Goal: Transaction & Acquisition: Book appointment/travel/reservation

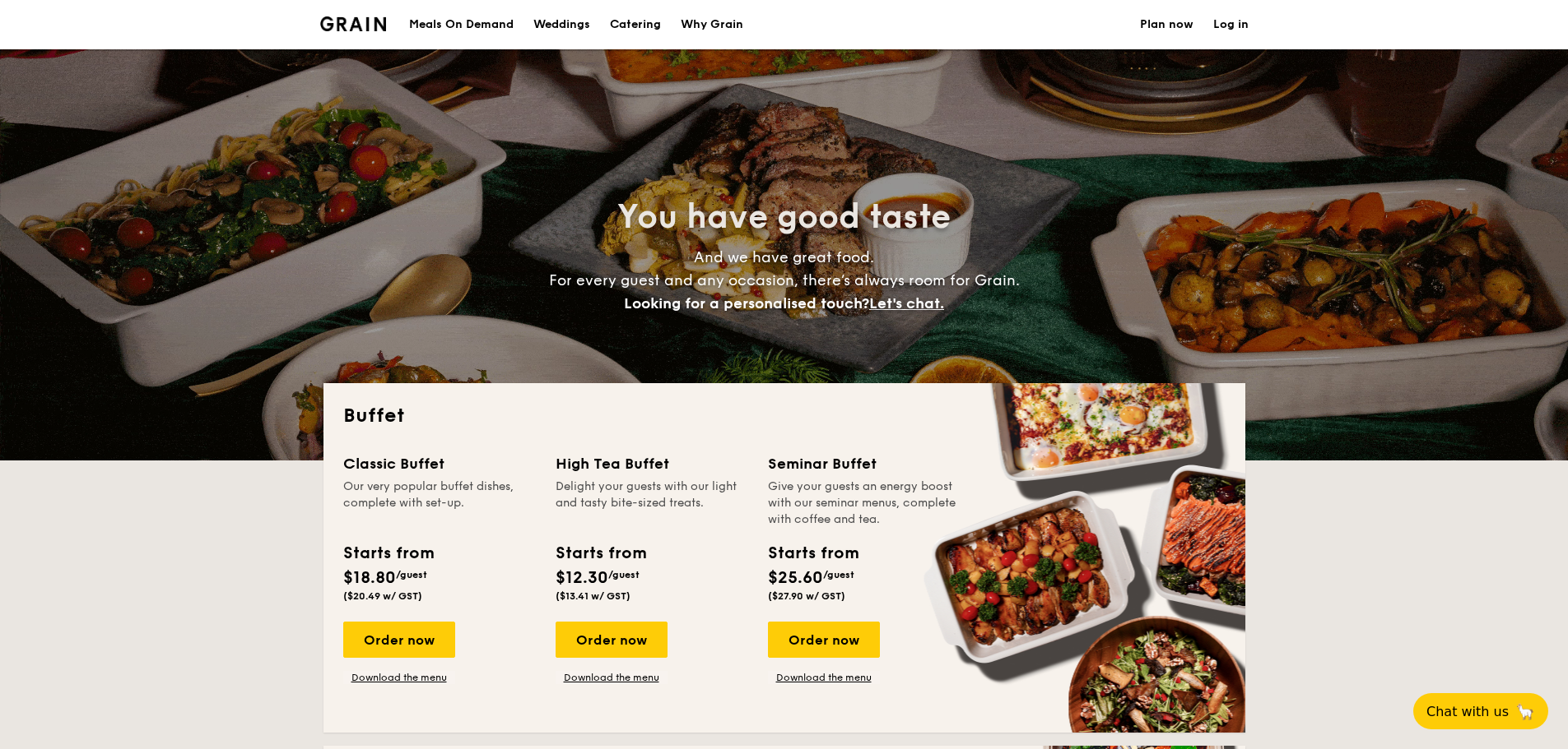
select select
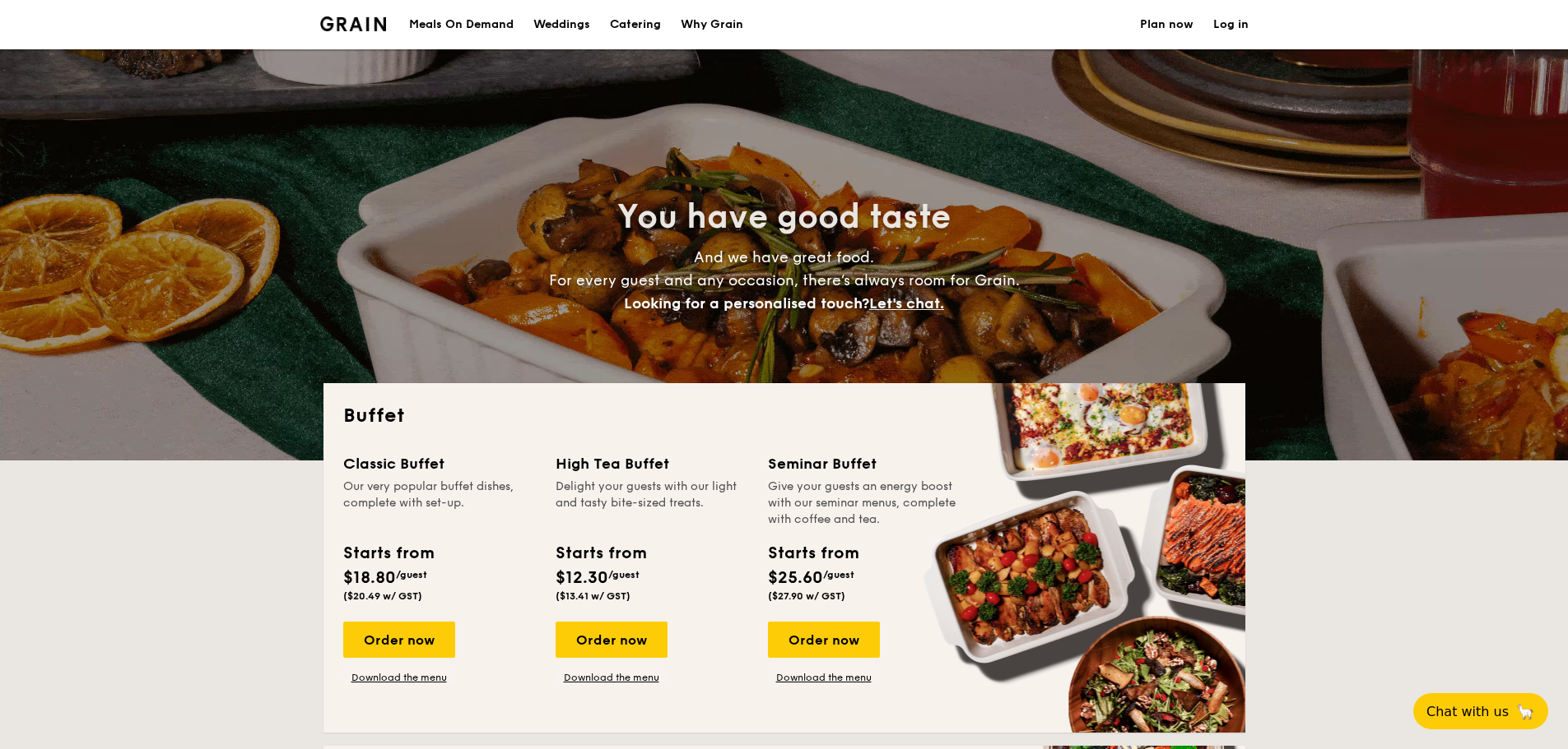
click at [497, 25] on div "Meals On Demand" at bounding box center [461, 24] width 104 height 49
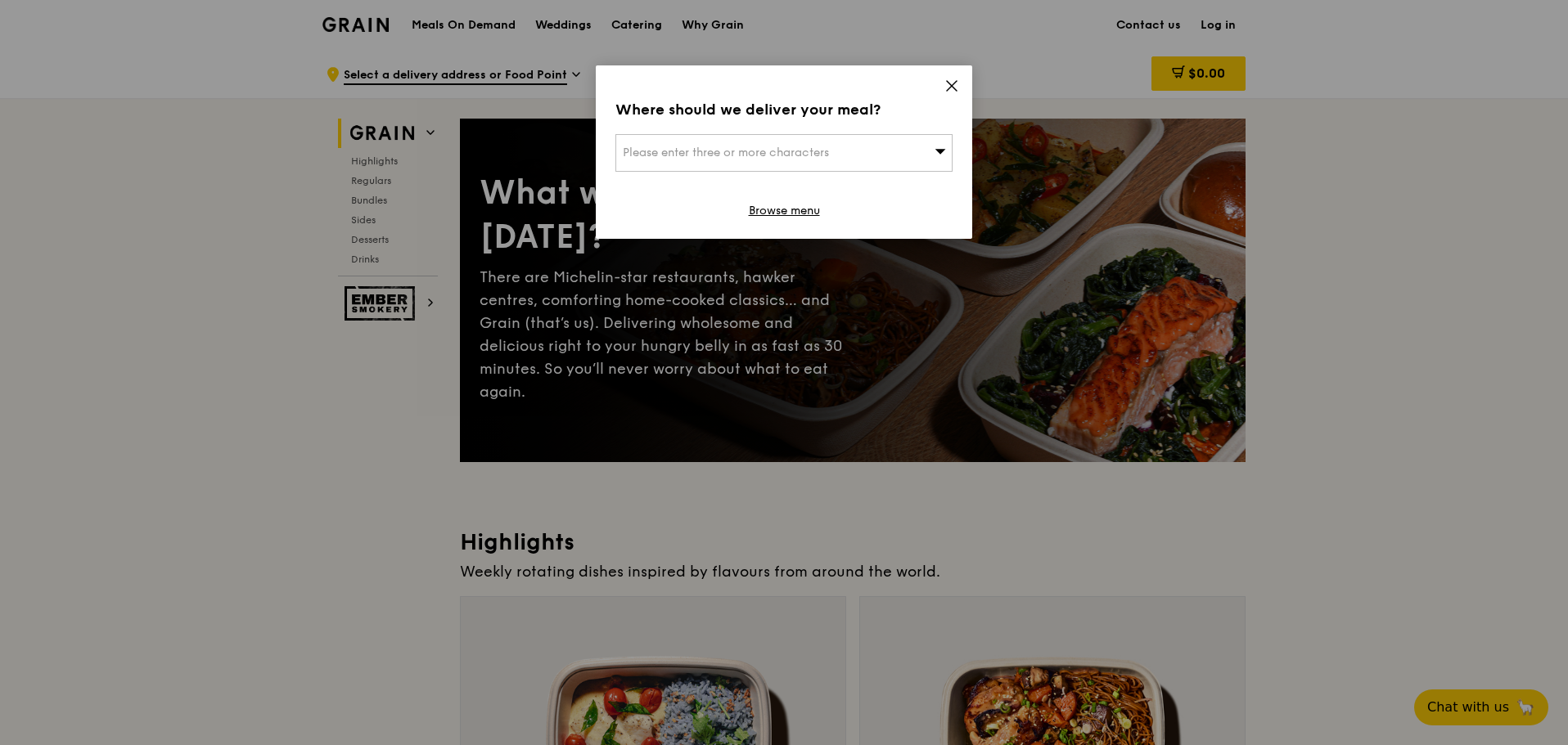
click at [956, 84] on icon at bounding box center [952, 86] width 14 height 14
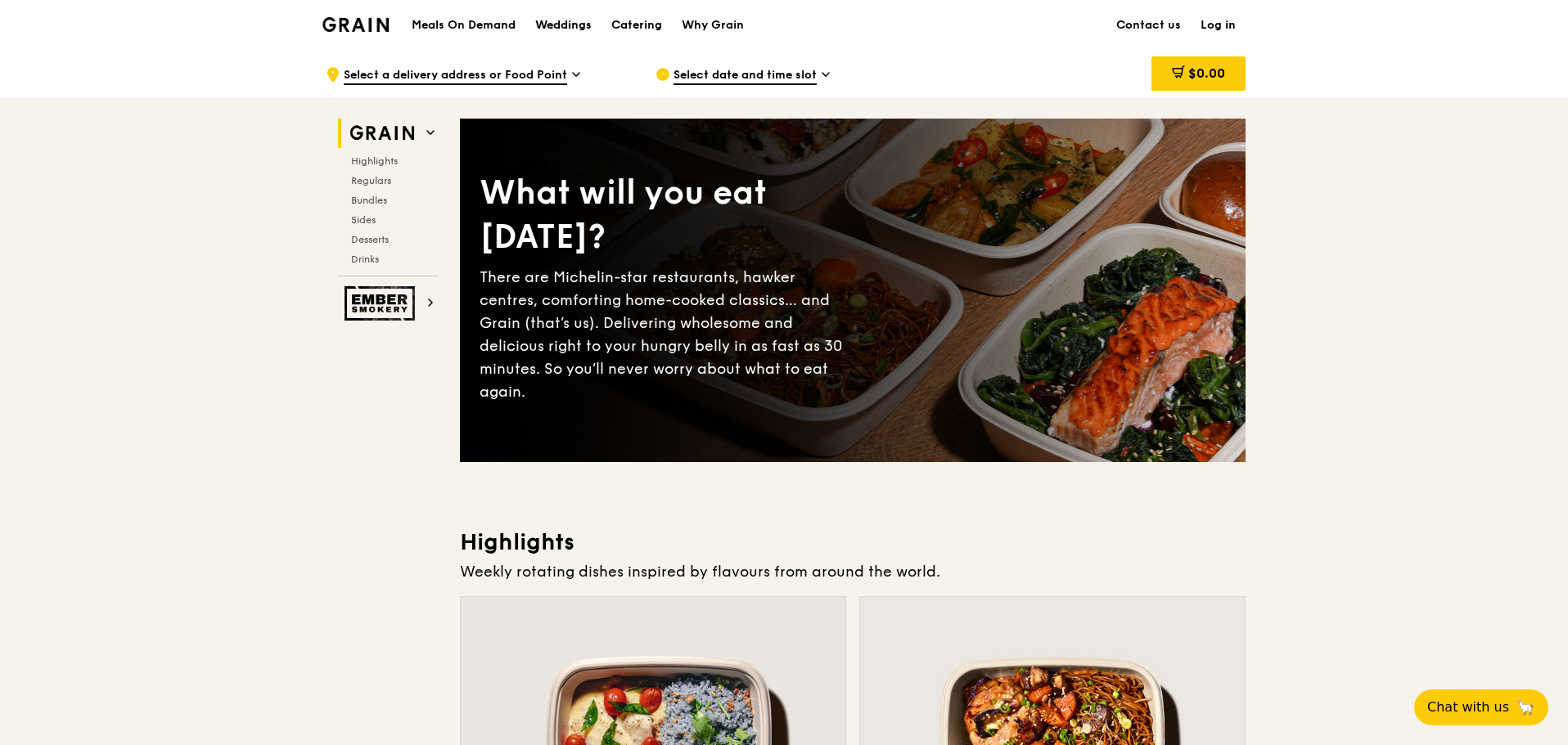
click at [567, 25] on div "Weddings" at bounding box center [563, 25] width 56 height 49
click at [642, 25] on div "Catering" at bounding box center [636, 25] width 51 height 49
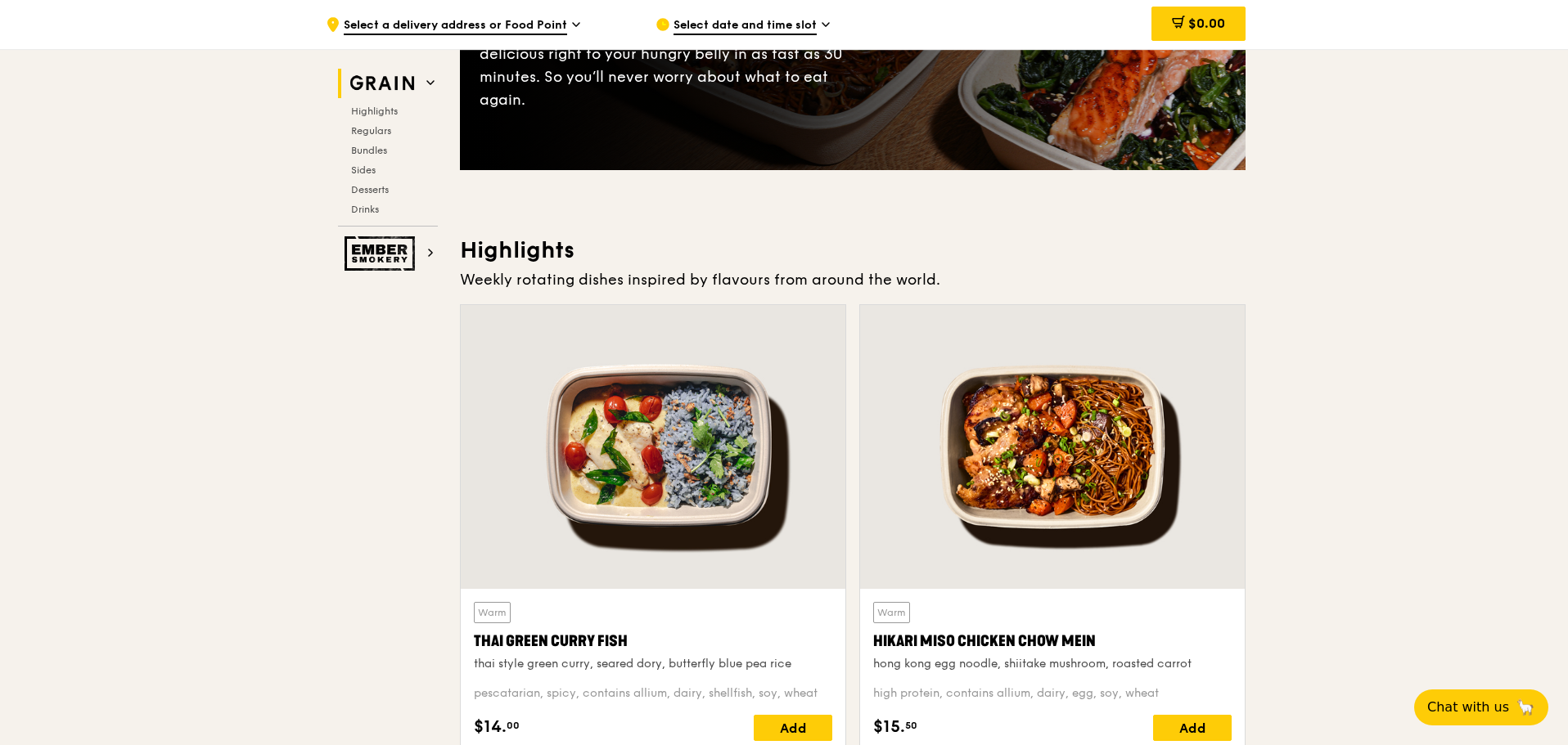
scroll to position [327, 0]
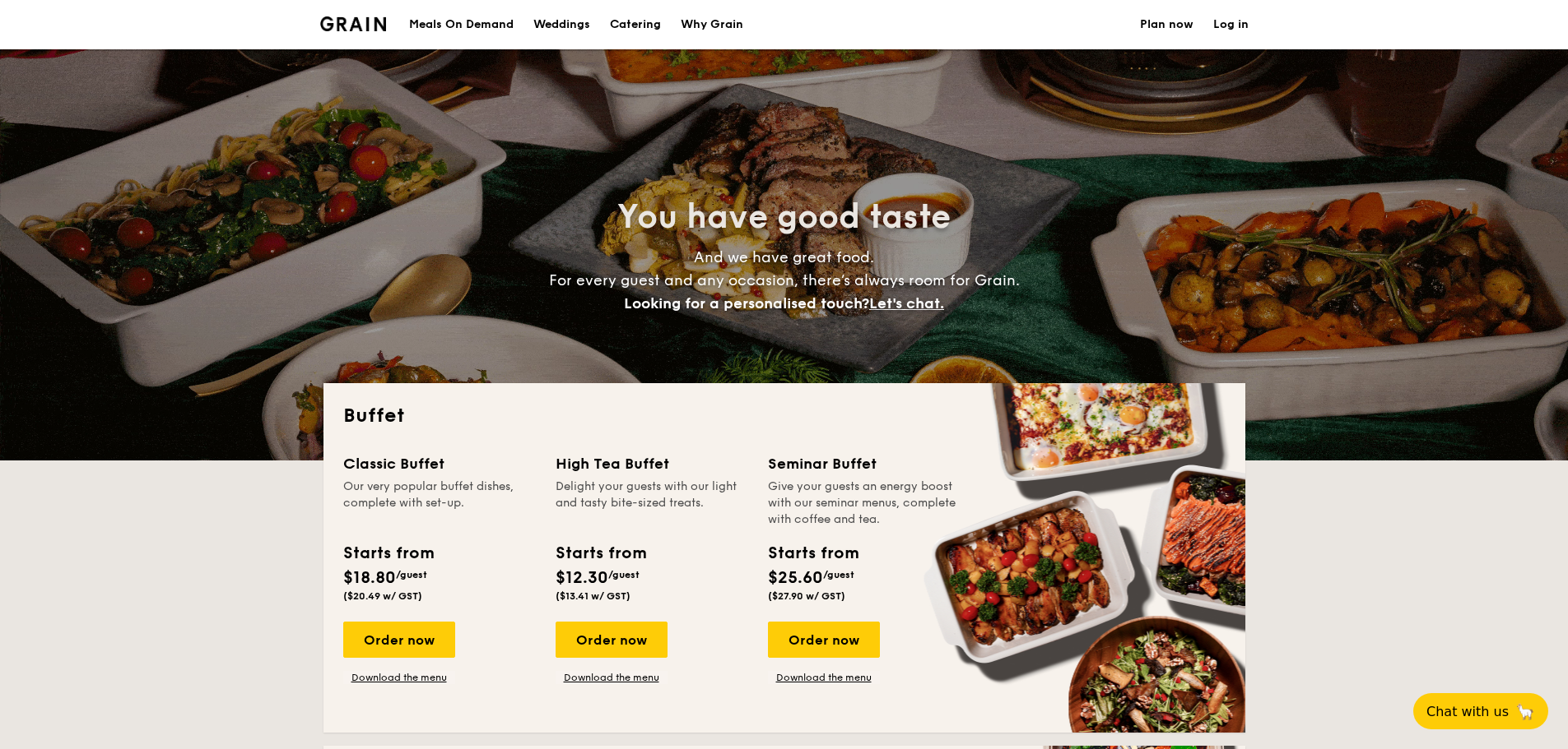
select select
click at [646, 25] on h1 "Catering" at bounding box center [635, 24] width 51 height 49
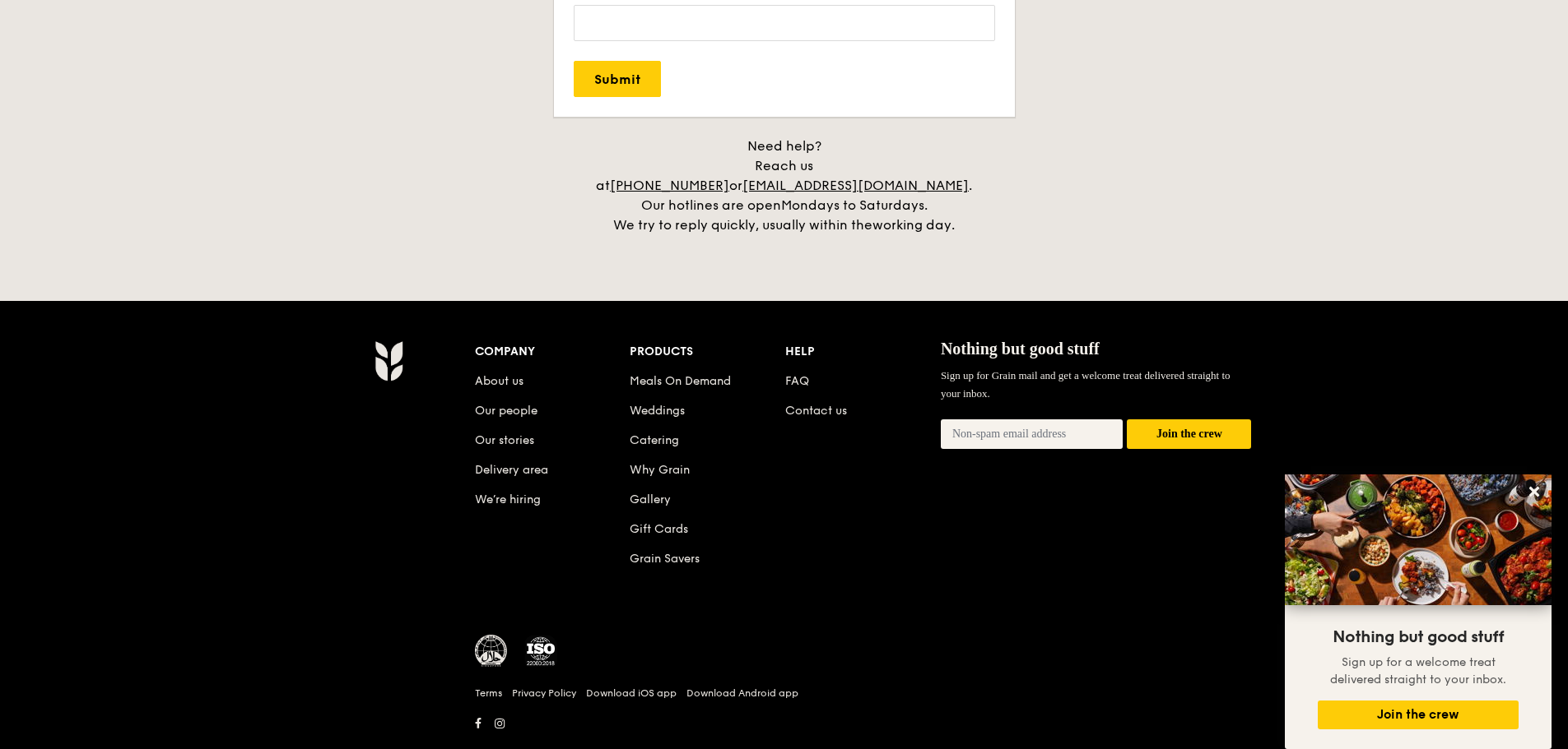
scroll to position [3373, 0]
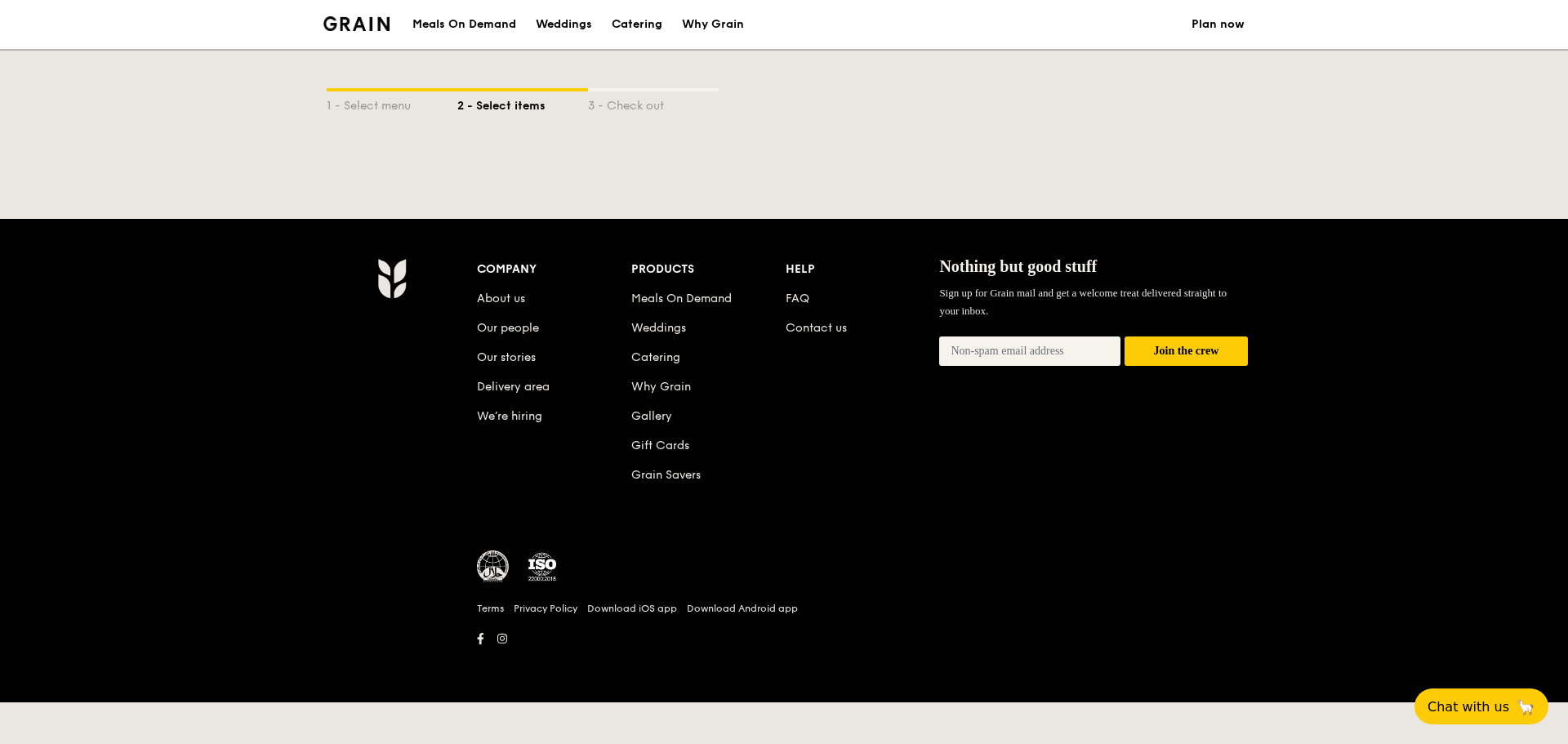
click at [613, 85] on div "1 - Select menu 2 - Select items 3 - Check out" at bounding box center [784, 101] width 915 height 104
click at [438, 94] on div "1 - Select menu" at bounding box center [392, 103] width 130 height 23
select select
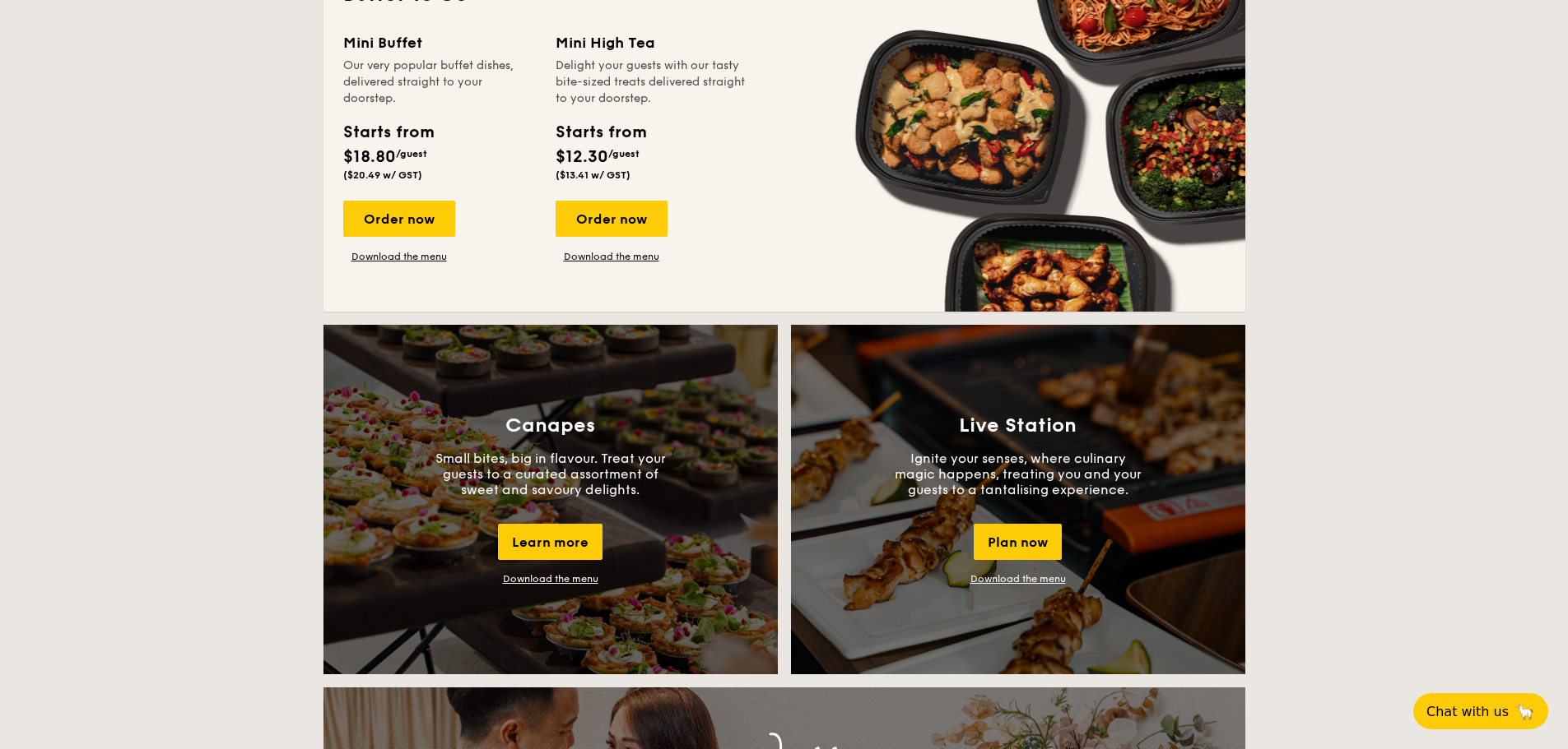
scroll to position [1234, 0]
